Goal: Find specific page/section: Find specific page/section

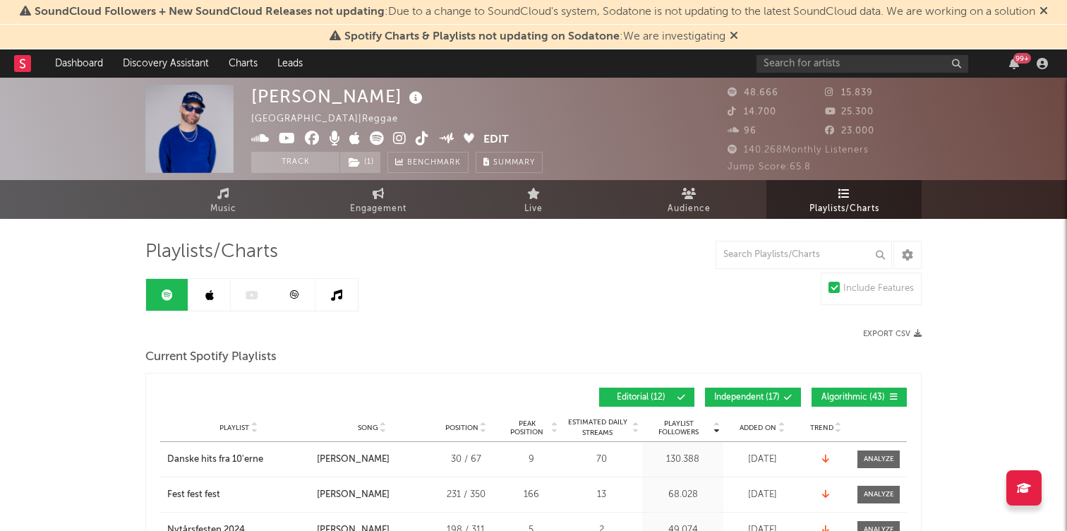
click at [1055, 6] on div "SoundCloud Followers + New SoundCloud Releases not updating : Due to a change t…" at bounding box center [533, 12] width 1067 height 25
click at [1047, 10] on icon at bounding box center [1044, 10] width 8 height 11
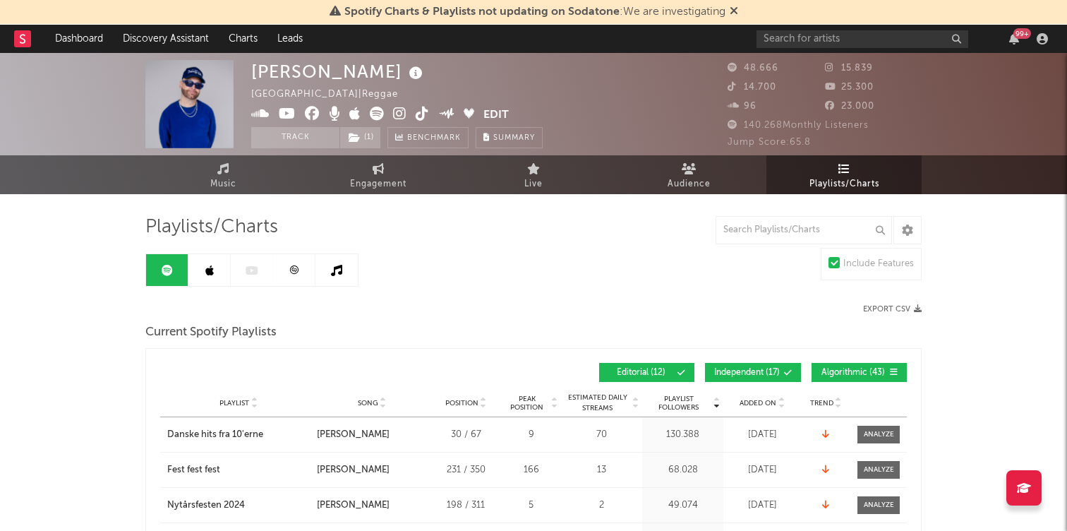
click at [733, 11] on icon at bounding box center [734, 10] width 8 height 11
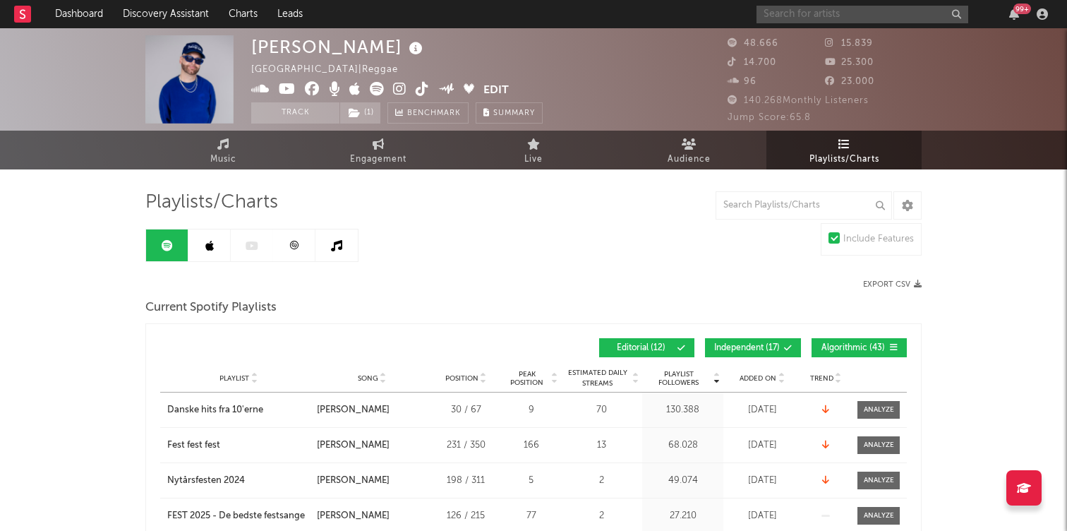
click at [813, 13] on input "text" at bounding box center [863, 15] width 212 height 18
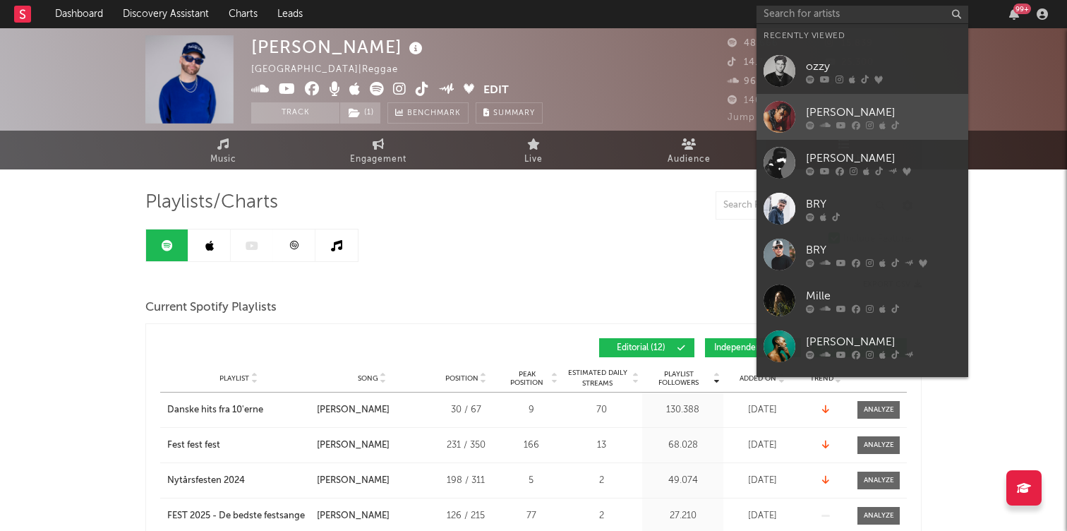
click at [839, 112] on div "[PERSON_NAME]" at bounding box center [883, 112] width 155 height 17
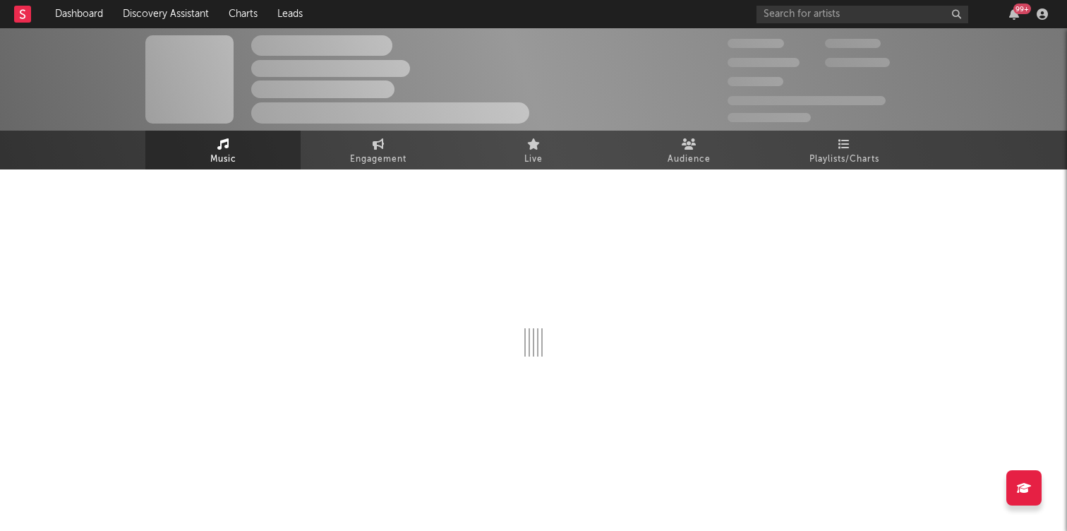
select select "1w"
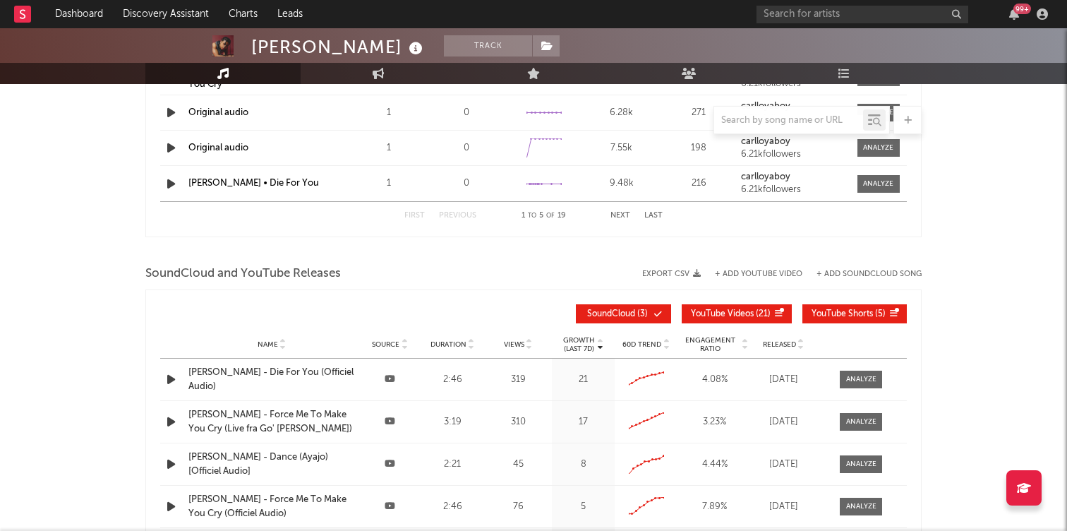
scroll to position [1183, 0]
